Goal: Register for event/course

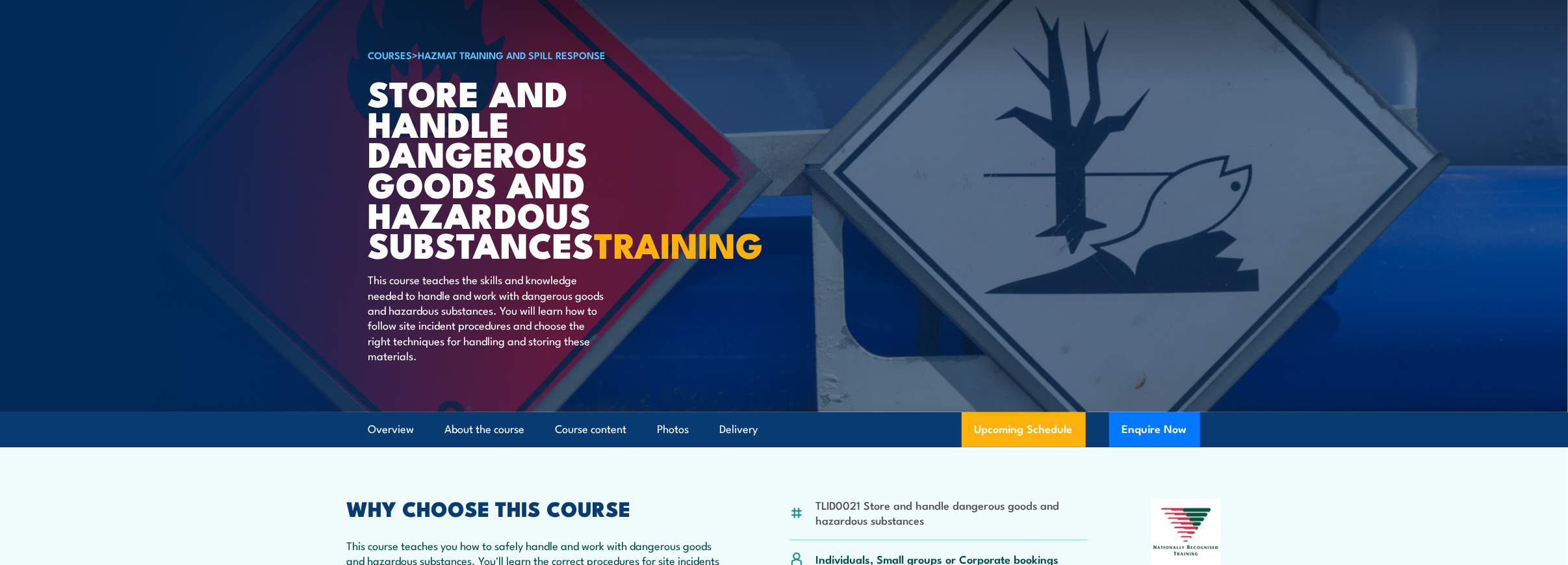
scroll to position [195, 0]
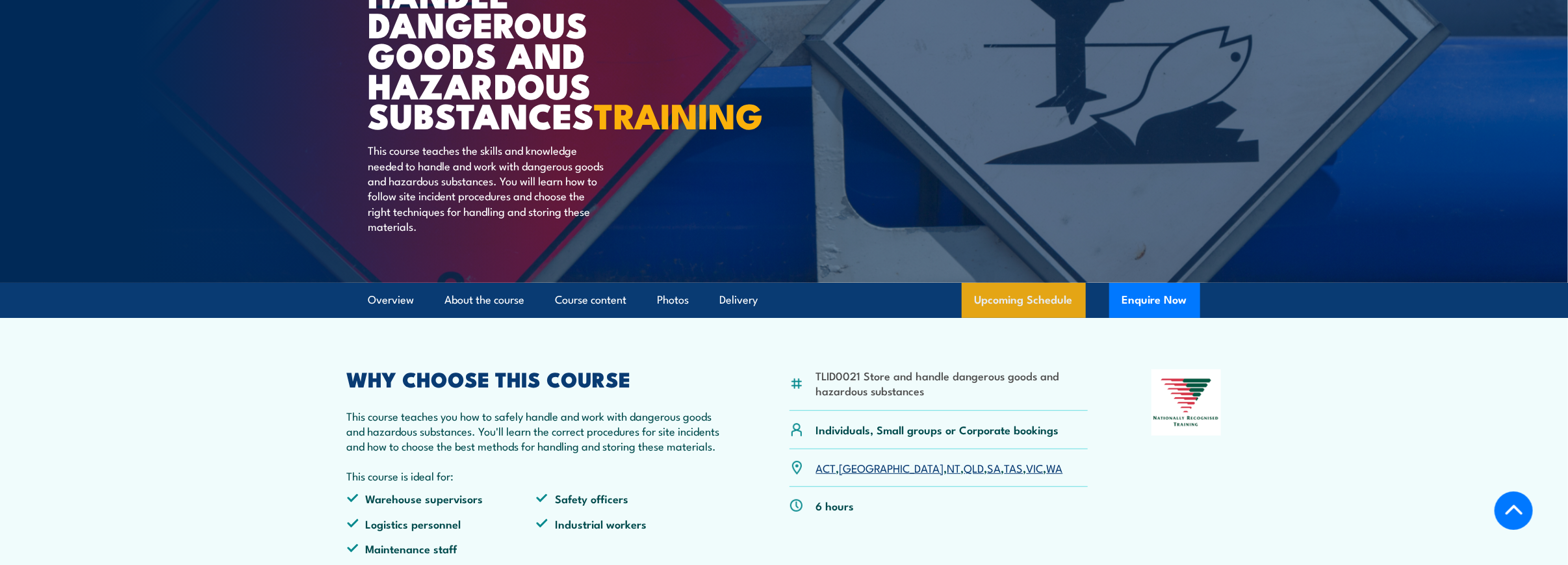
click at [1026, 318] on link "Upcoming Schedule" at bounding box center [1024, 301] width 124 height 35
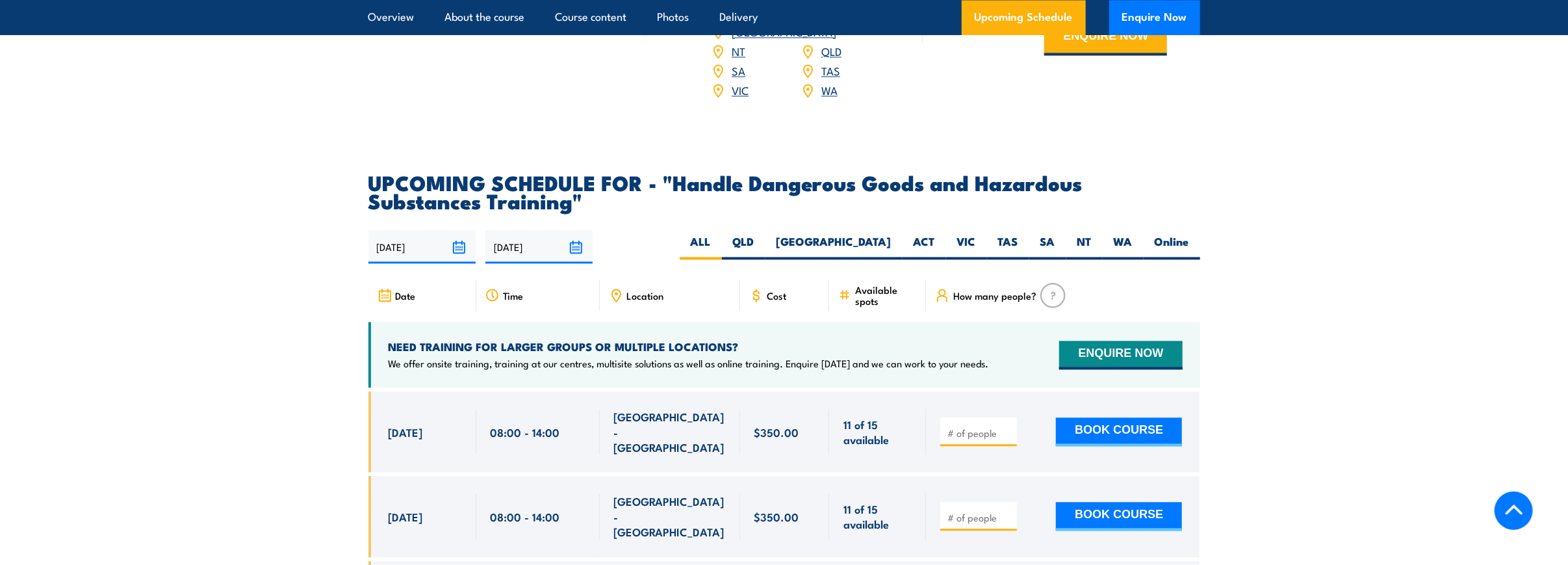
scroll to position [1851, 0]
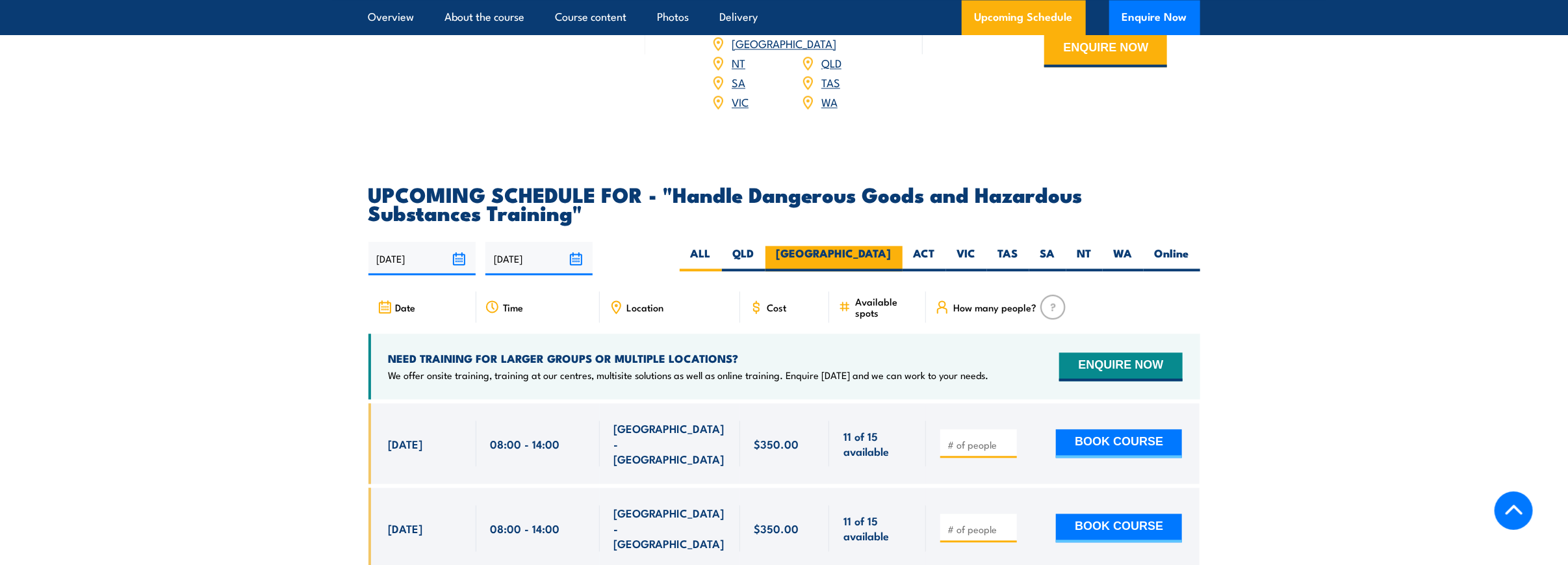
click at [889, 258] on label "[GEOGRAPHIC_DATA]" at bounding box center [834, 258] width 137 height 25
click at [891, 254] on input "[GEOGRAPHIC_DATA]" at bounding box center [895, 250] width 8 height 8
radio input "true"
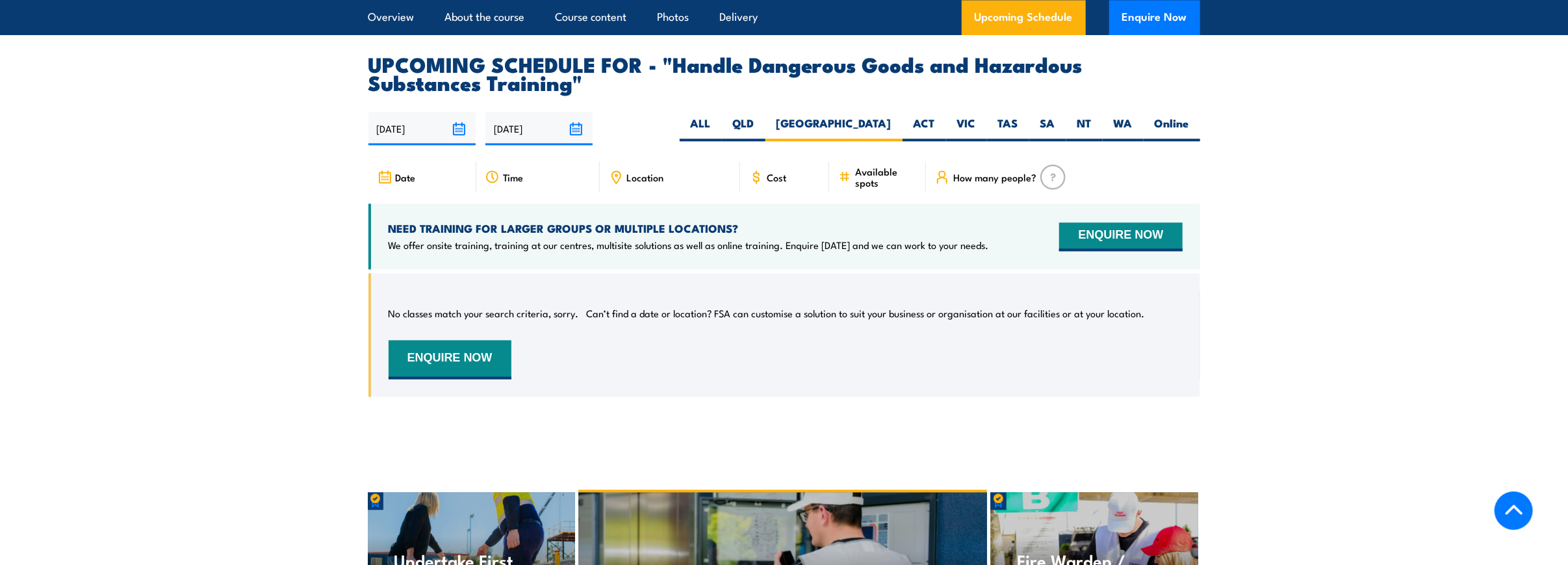
scroll to position [1916, 0]
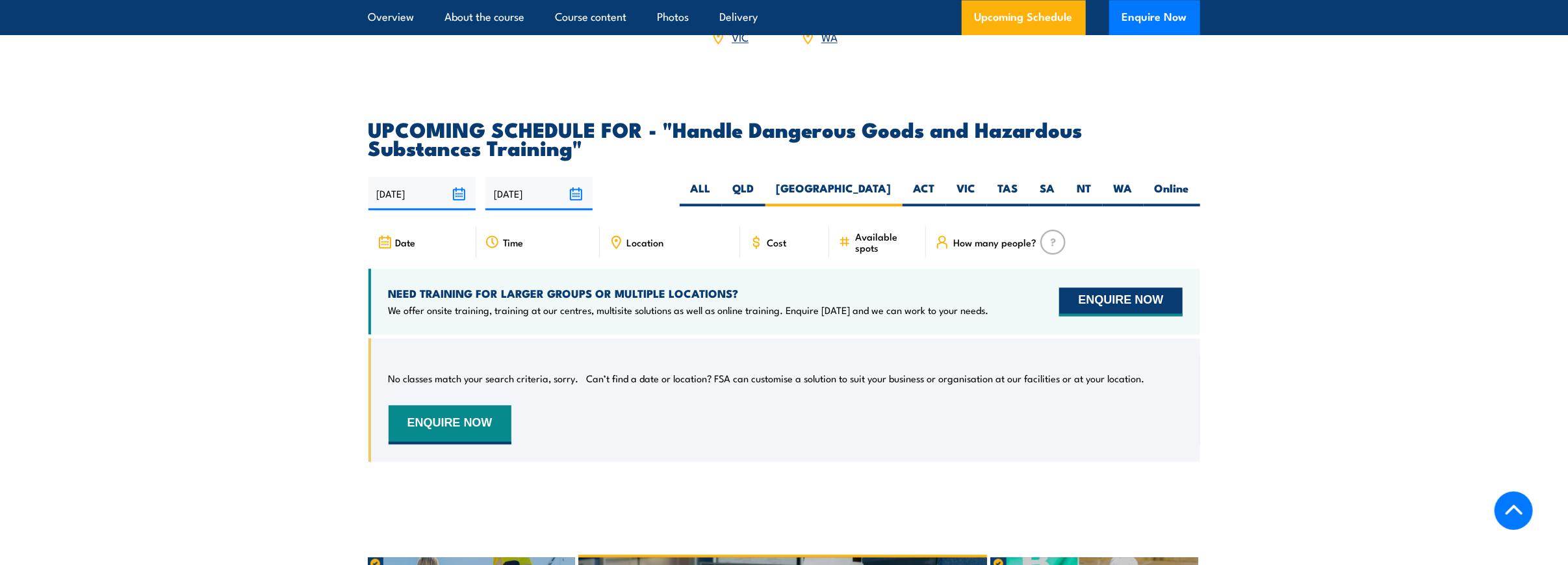
click at [1127, 309] on button "ENQUIRE NOW" at bounding box center [1120, 302] width 122 height 29
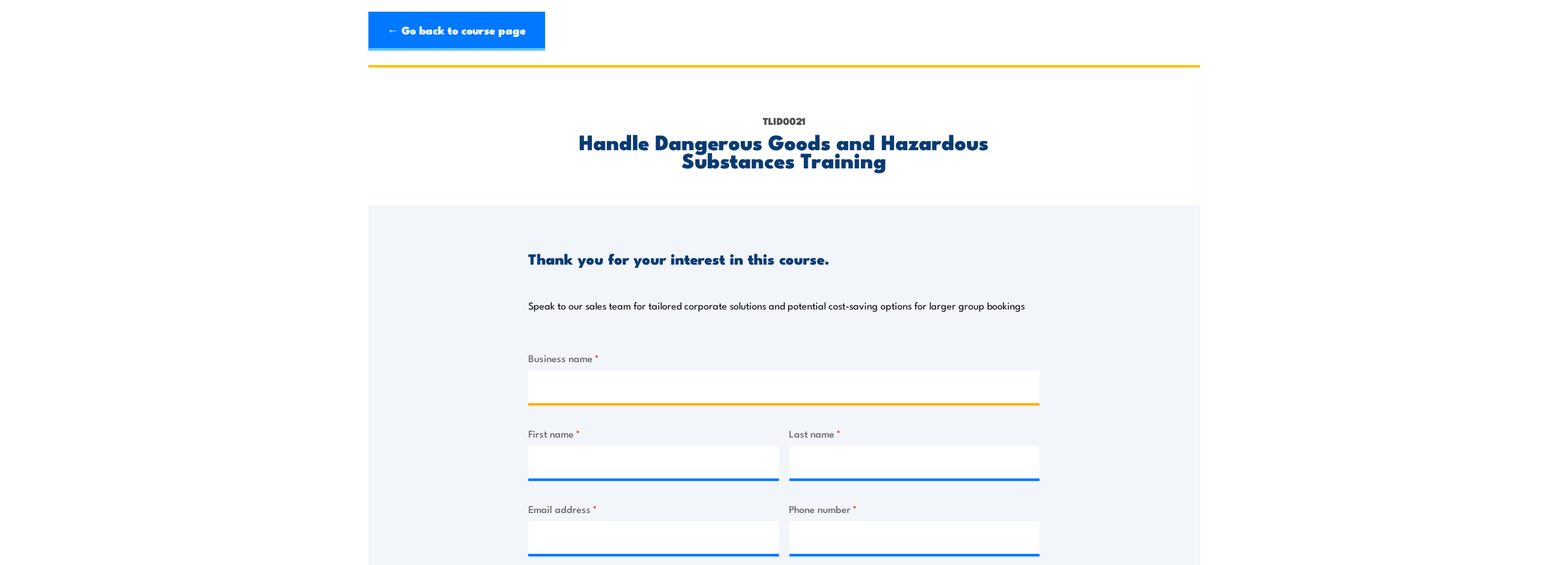
click at [664, 388] on input "Business name *" at bounding box center [784, 386] width 511 height 32
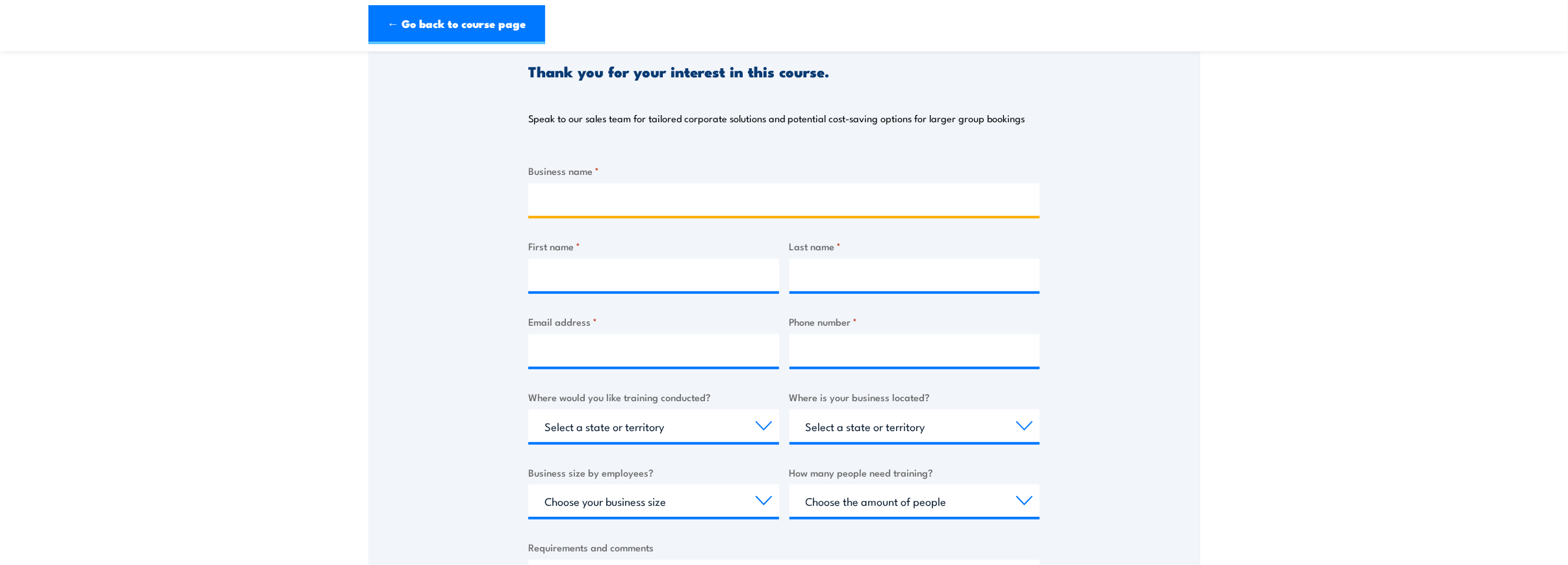
scroll to position [195, 0]
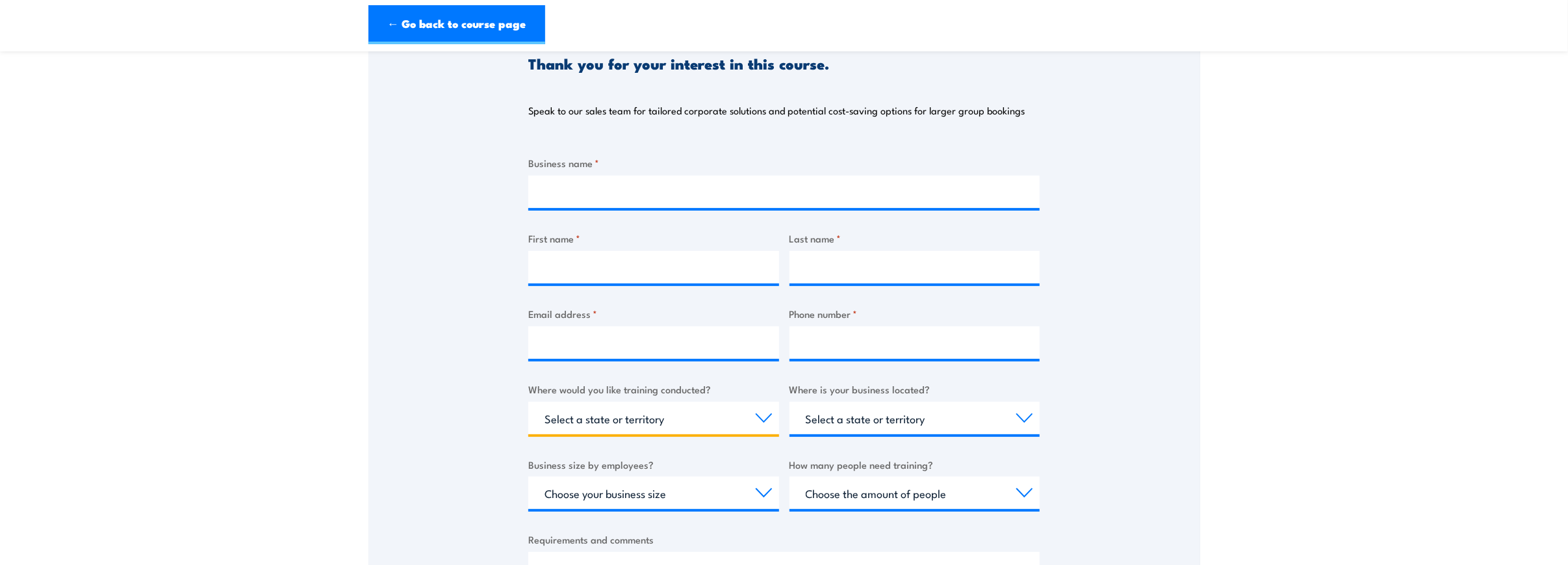
click at [723, 409] on select "Select a state or territory Nationally - multiple locations [GEOGRAPHIC_DATA] […" at bounding box center [654, 417] width 250 height 32
select select "[GEOGRAPHIC_DATA]"
click at [529, 402] on select "Select a state or territory Nationally - multiple locations [GEOGRAPHIC_DATA] […" at bounding box center [654, 417] width 250 height 32
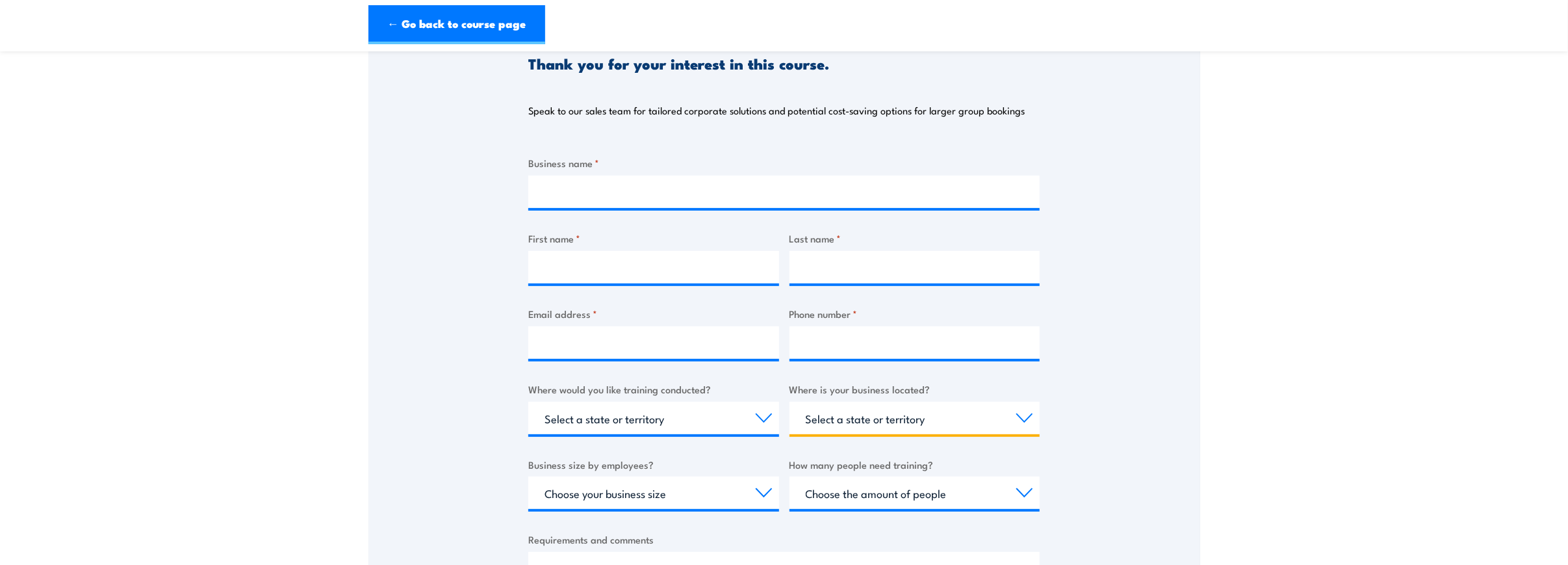
click at [924, 427] on select "Select a state or territory [GEOGRAPHIC_DATA] [GEOGRAPHIC_DATA] [GEOGRAPHIC_DAT…" at bounding box center [914, 417] width 250 height 32
select select "VIC"
click at [789, 402] on select "Select a state or territory [GEOGRAPHIC_DATA] [GEOGRAPHIC_DATA] [GEOGRAPHIC_DAT…" at bounding box center [914, 417] width 250 height 32
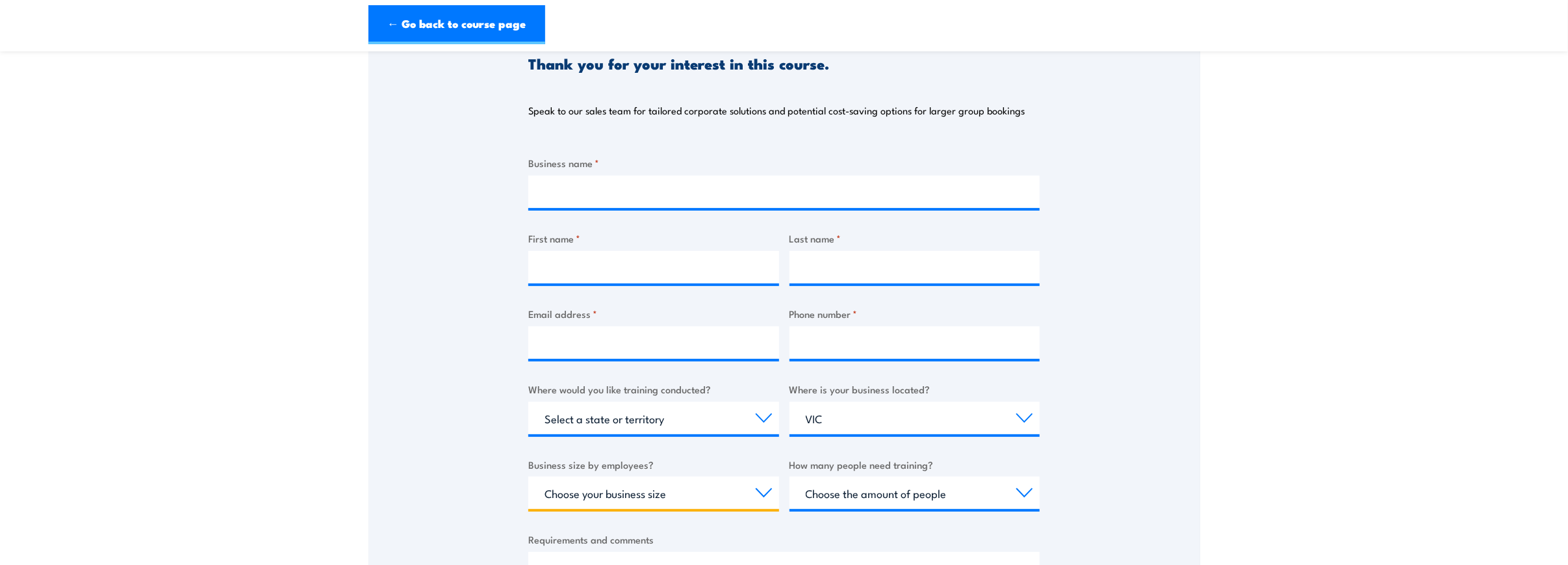
click at [740, 491] on select "Choose your business size 1 to 19 20 to 199 200+" at bounding box center [654, 493] width 250 height 32
select select "200+"
click at [529, 477] on select "Choose your business size 1 to 19 20 to 199 200+" at bounding box center [654, 493] width 250 height 32
click at [956, 498] on select "Choose the amount of people 1 to 4 5 to 19 20+" at bounding box center [914, 493] width 250 height 32
select select "20+"
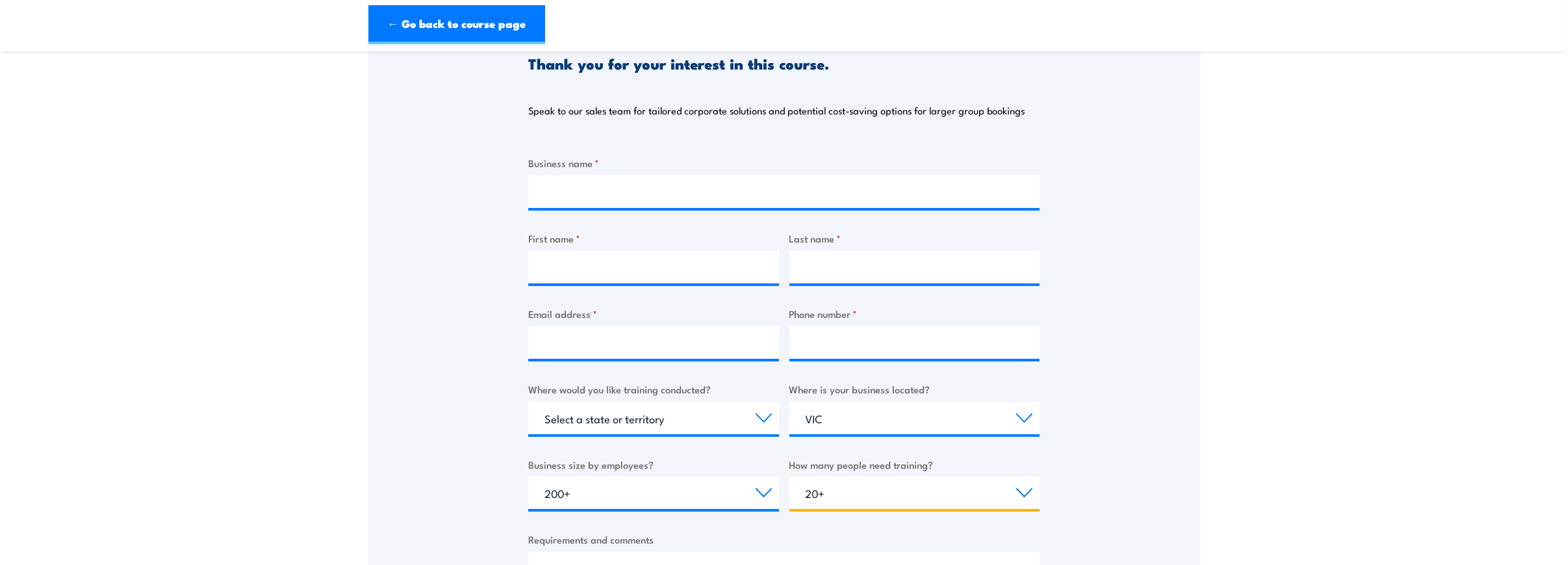
click at [789, 477] on select "Choose the amount of people 1 to 4 5 to 19 20+" at bounding box center [914, 493] width 250 height 32
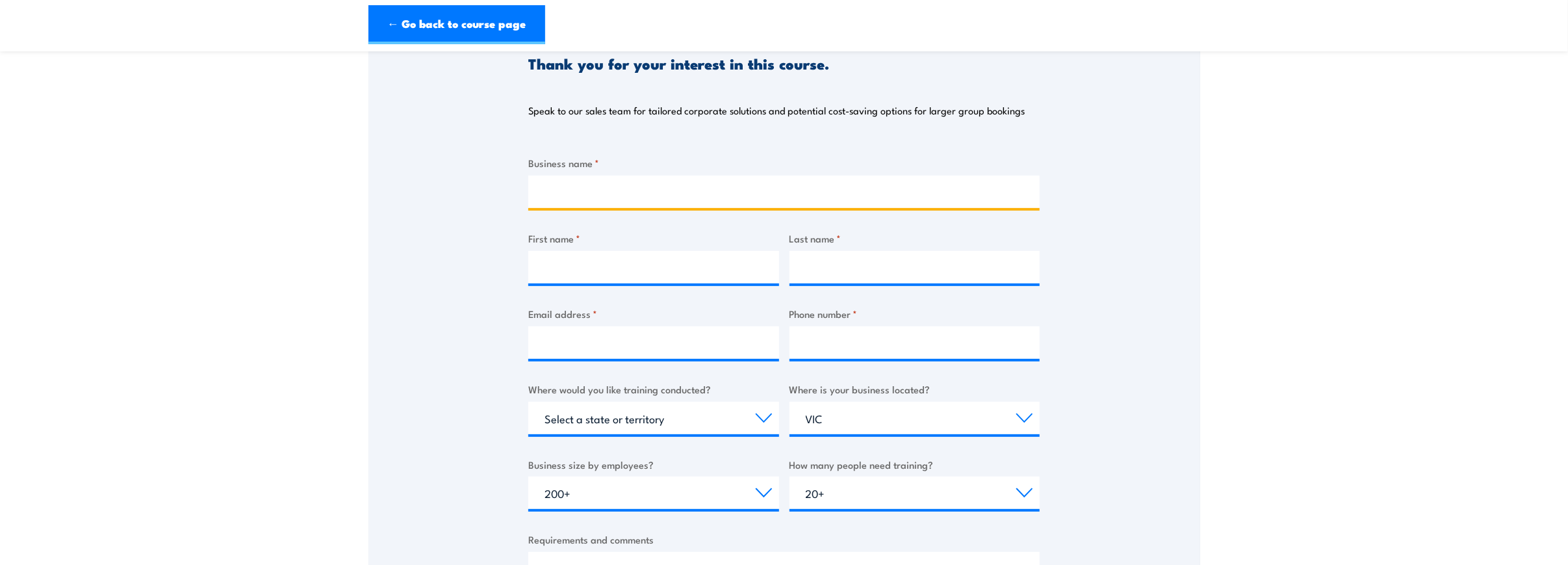
click at [706, 179] on input "Business name *" at bounding box center [784, 191] width 511 height 32
type input "Royal Freemasons' Benevolent Institution"
